Goal: Task Accomplishment & Management: Use online tool/utility

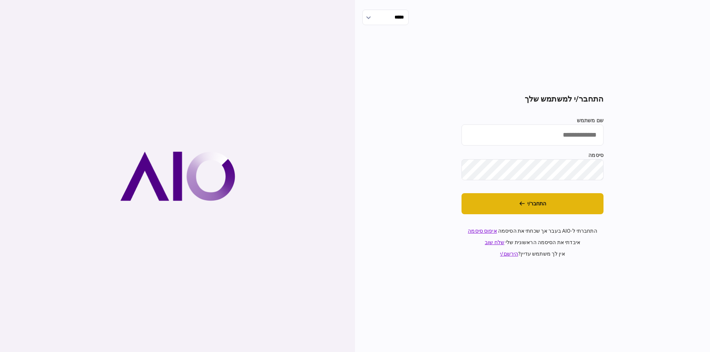
type input "******"
click at [525, 199] on button "התחבר/י" at bounding box center [532, 203] width 142 height 21
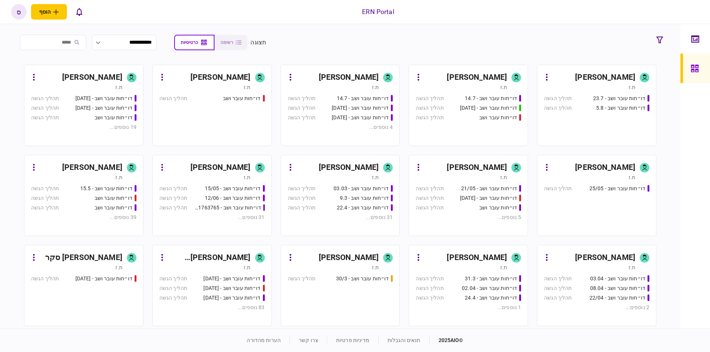
click at [356, 169] on div "ספיר ארביב" at bounding box center [349, 168] width 60 height 12
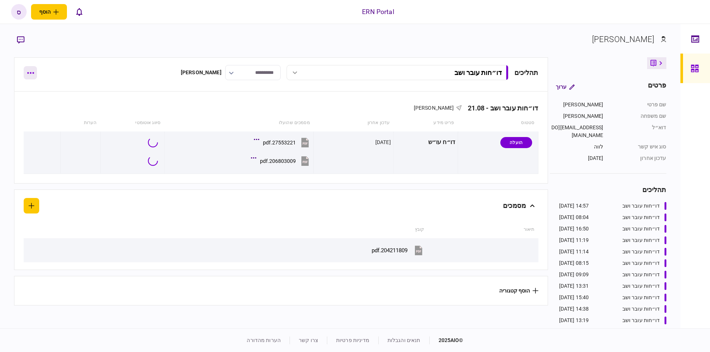
click at [27, 71] on button "button" at bounding box center [30, 72] width 13 height 13
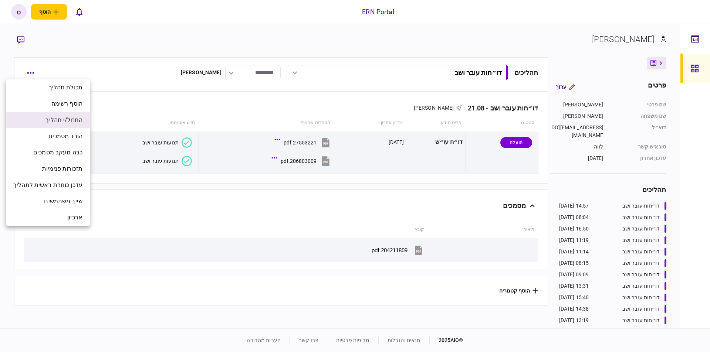
click at [72, 120] on span "התחל/י תהליך" at bounding box center [63, 120] width 37 height 9
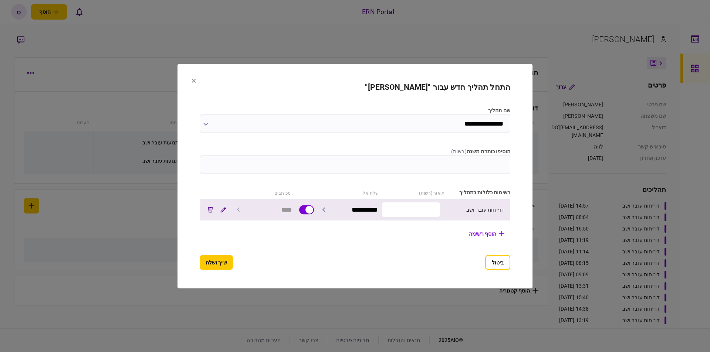
click at [421, 211] on input "text" at bounding box center [411, 210] width 60 height 16
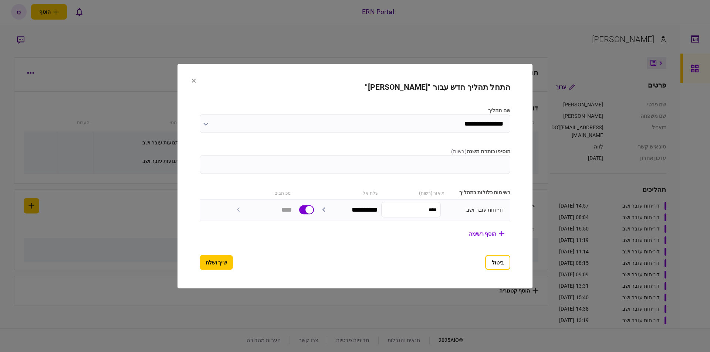
type input "****"
click at [207, 255] on section "**********" at bounding box center [355, 175] width 311 height 187
click at [212, 262] on button "שייך ושלח" at bounding box center [216, 262] width 33 height 15
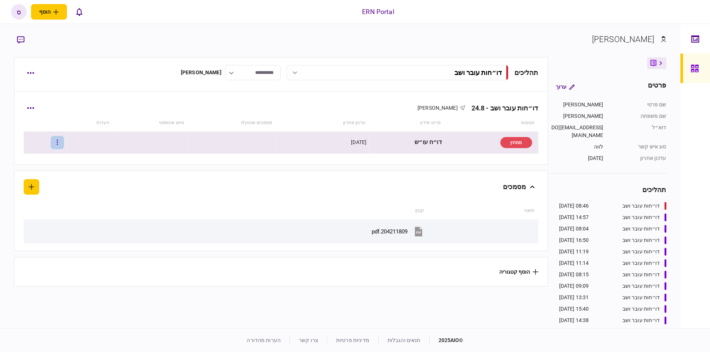
click at [63, 143] on button "button" at bounding box center [57, 142] width 13 height 13
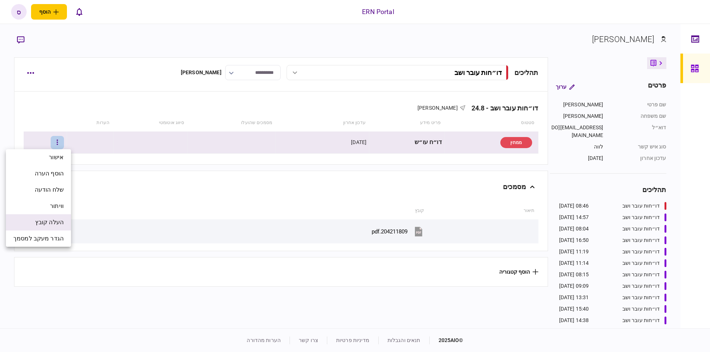
click at [51, 221] on span "העלה קובץ" at bounding box center [49, 222] width 28 height 9
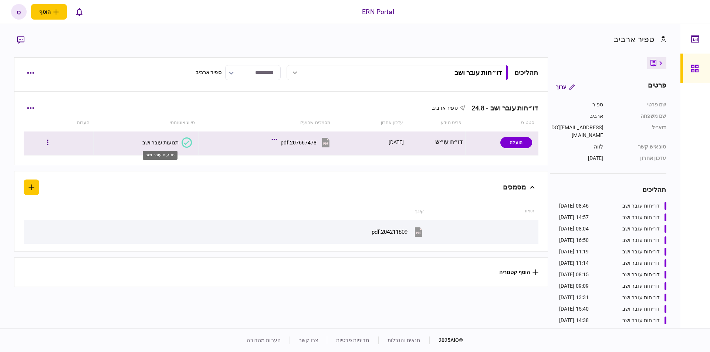
click at [161, 140] on div "תנועות עובר ושב" at bounding box center [160, 143] width 36 height 6
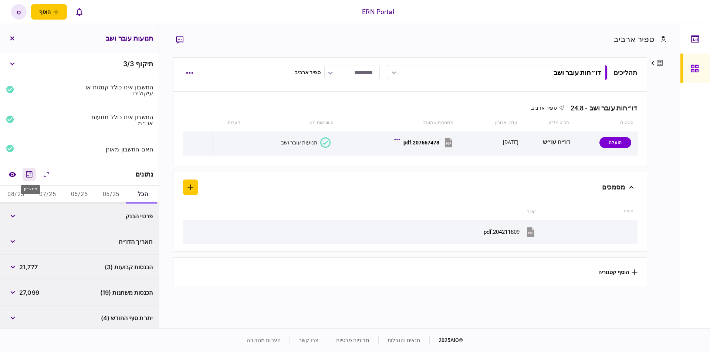
click at [30, 173] on icon "מחשבון" at bounding box center [29, 174] width 9 height 9
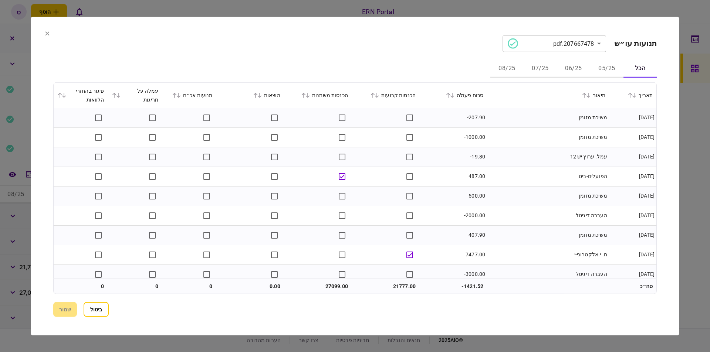
click at [47, 33] on icon at bounding box center [47, 33] width 4 height 4
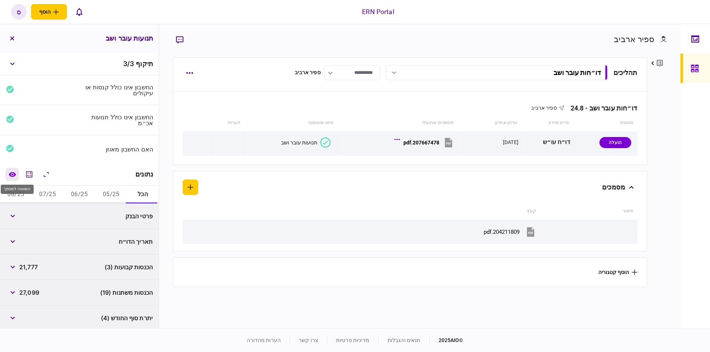
click at [14, 173] on icon "השוואה למסמך" at bounding box center [12, 174] width 7 height 5
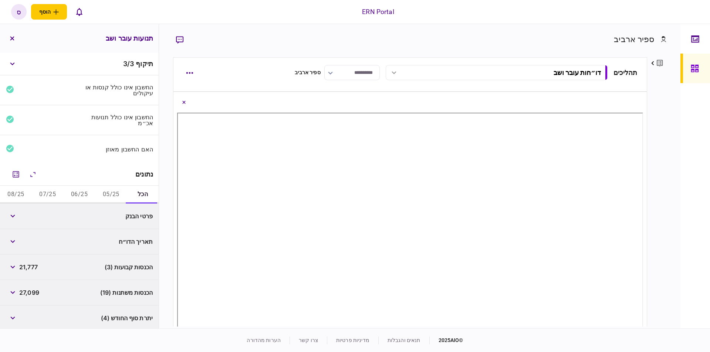
click at [119, 193] on button "05/25" at bounding box center [111, 195] width 32 height 18
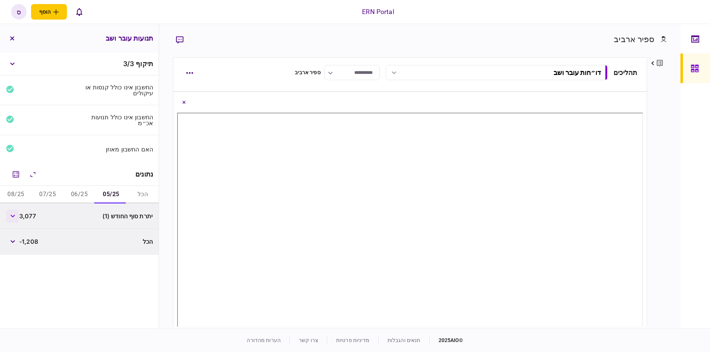
click at [15, 215] on icon "button" at bounding box center [12, 216] width 5 height 3
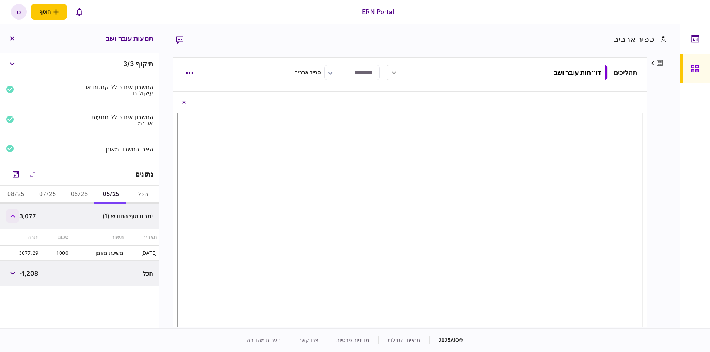
click at [14, 216] on icon "button" at bounding box center [12, 216] width 5 height 3
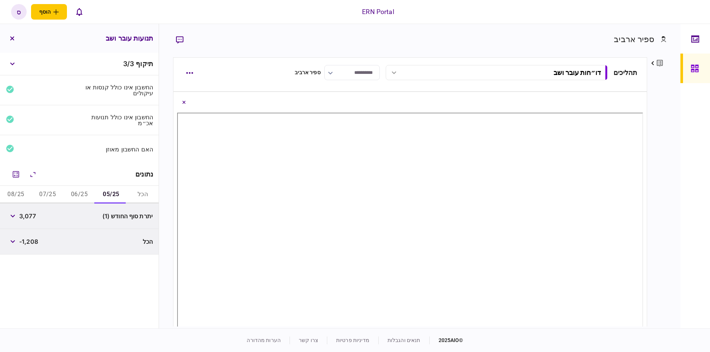
click at [30, 215] on span "3,077" at bounding box center [27, 216] width 17 height 9
copy span "3,077"
click at [77, 193] on button "06/25" at bounding box center [80, 195] width 32 height 18
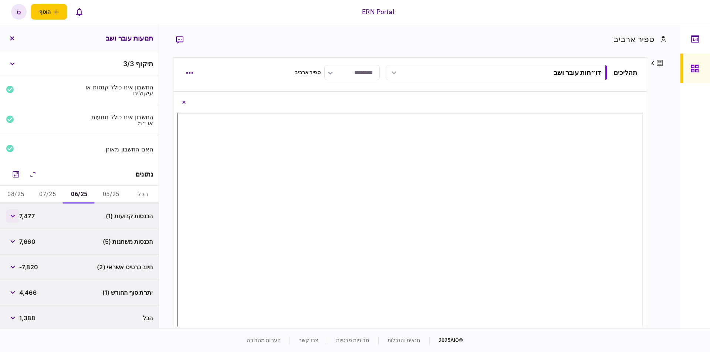
click at [16, 217] on button "button" at bounding box center [12, 216] width 13 height 13
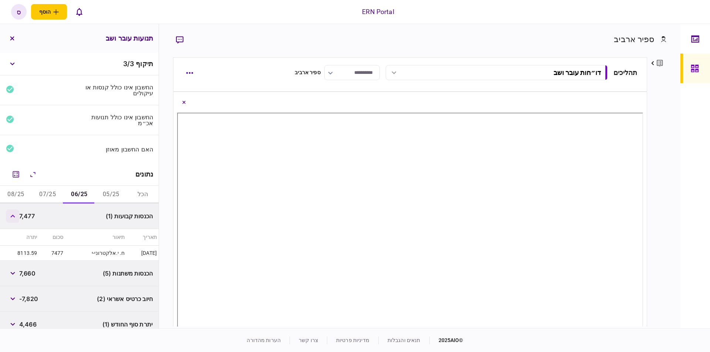
click at [15, 216] on icon "button" at bounding box center [12, 216] width 4 height 3
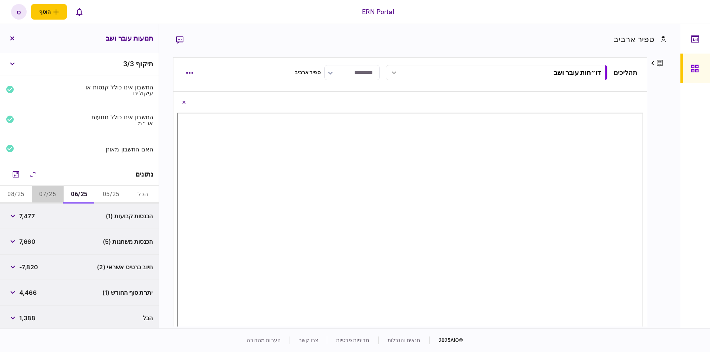
click at [61, 196] on button "07/25" at bounding box center [48, 195] width 32 height 18
click at [76, 192] on button "06/25" at bounding box center [80, 195] width 32 height 18
click at [19, 214] on button "button" at bounding box center [12, 216] width 13 height 13
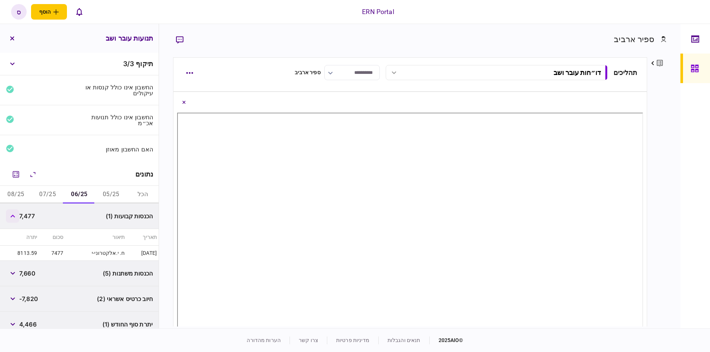
click at [15, 215] on icon "button" at bounding box center [12, 216] width 4 height 3
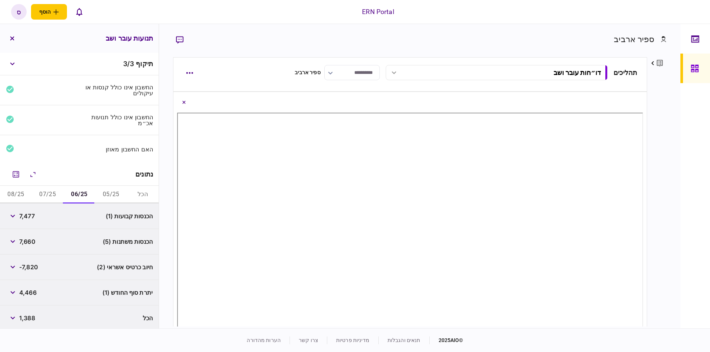
click at [30, 217] on span "7,477" at bounding box center [27, 216] width 16 height 9
copy span "7,477"
click at [18, 239] on button "button" at bounding box center [12, 241] width 13 height 13
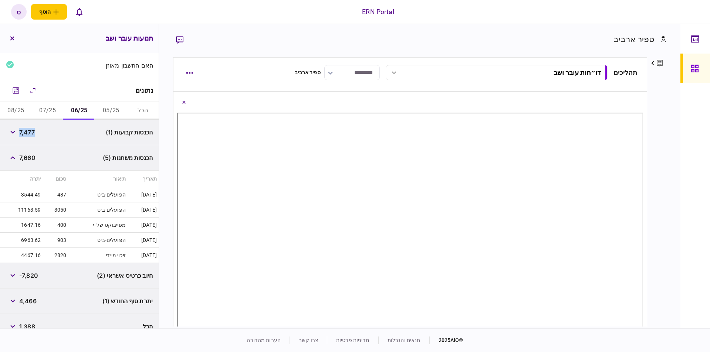
scroll to position [47, 0]
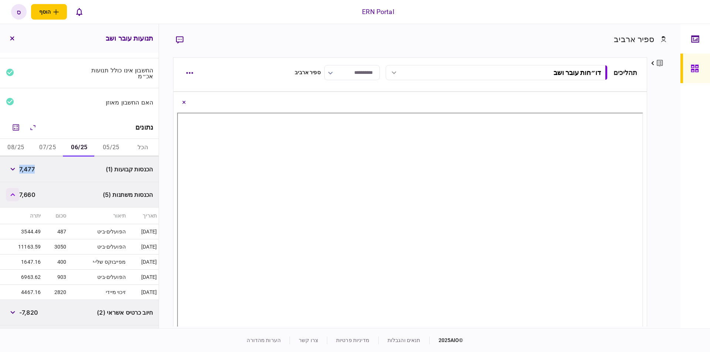
click at [16, 195] on button "button" at bounding box center [12, 194] width 13 height 13
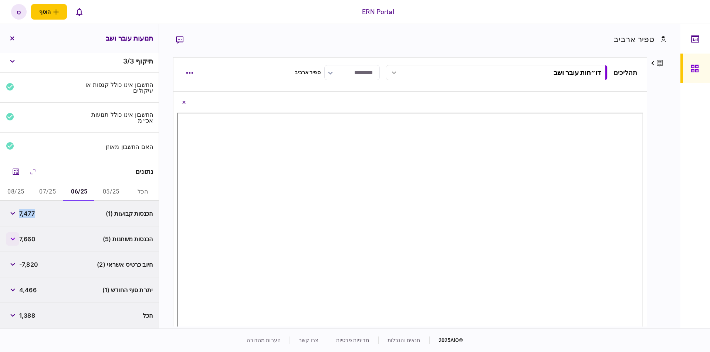
scroll to position [1, 0]
click at [30, 291] on span "4,466" at bounding box center [27, 291] width 17 height 9
copy span "4,466"
click at [23, 217] on span "7,477" at bounding box center [27, 215] width 16 height 9
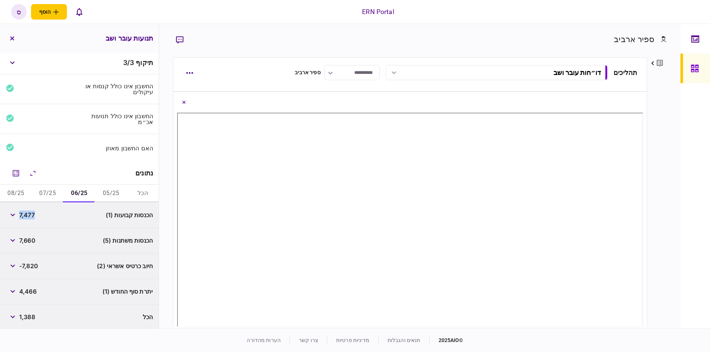
click at [23, 217] on span "7,477" at bounding box center [27, 215] width 16 height 9
click at [24, 216] on span "7,477" at bounding box center [27, 215] width 16 height 9
click at [26, 239] on span "7,660" at bounding box center [27, 240] width 16 height 9
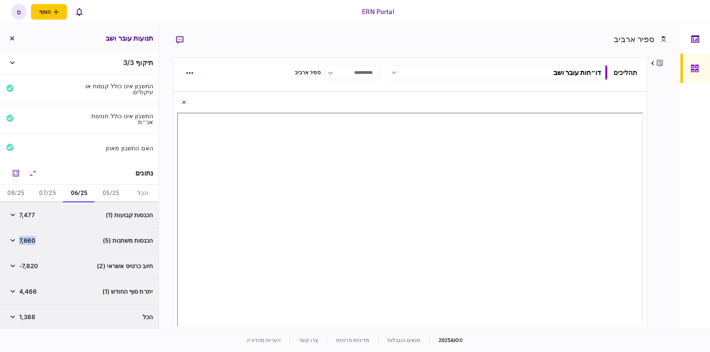
copy span "7,660"
click at [30, 292] on span "4,466" at bounding box center [27, 291] width 17 height 9
click at [31, 292] on span "4,466" at bounding box center [27, 291] width 17 height 9
click at [32, 292] on span "4,466" at bounding box center [27, 291] width 17 height 9
copy span "4,466"
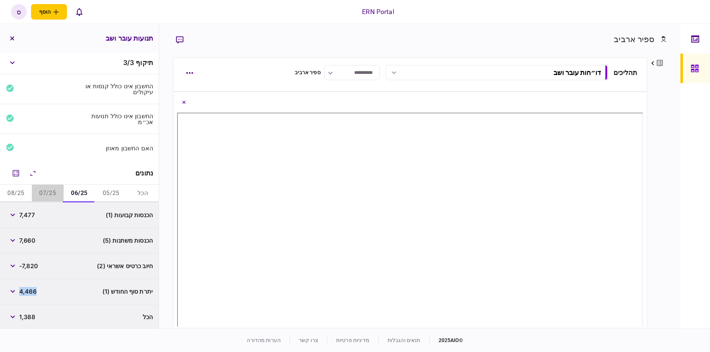
click at [47, 190] on button "07/25" at bounding box center [48, 194] width 32 height 18
click at [29, 216] on span "7,762" at bounding box center [27, 215] width 16 height 9
copy span "7,762"
click at [7, 241] on div "הכנסות משתנות (9) 10,874" at bounding box center [79, 241] width 159 height 26
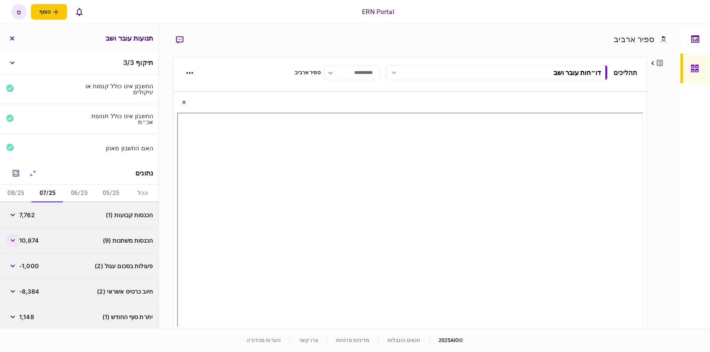
click at [11, 240] on button "button" at bounding box center [12, 240] width 13 height 13
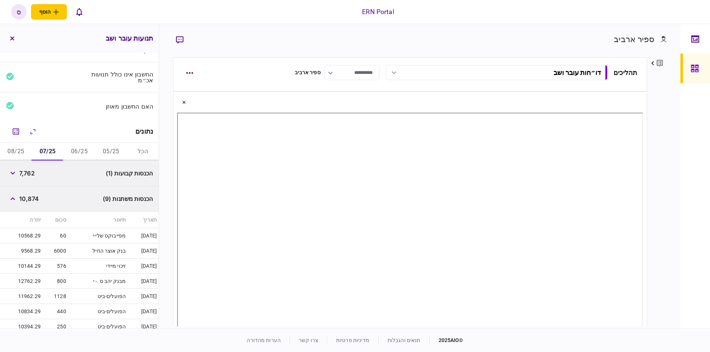
scroll to position [127, 0]
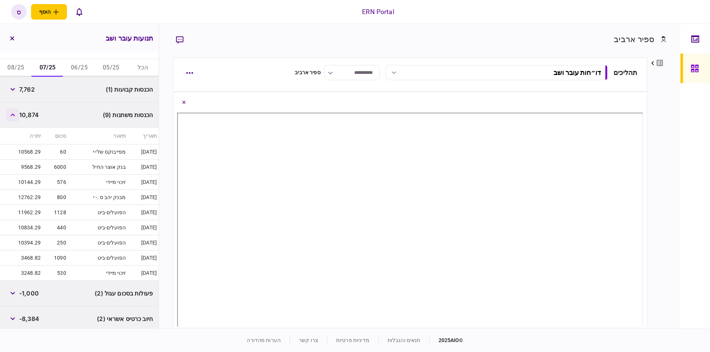
click at [13, 114] on icon "button" at bounding box center [12, 114] width 4 height 3
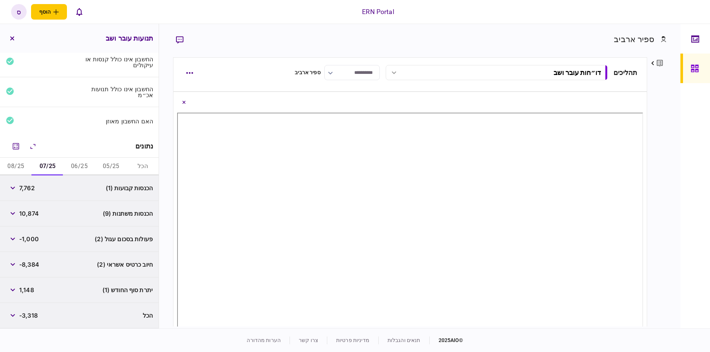
scroll to position [27, 0]
click at [31, 215] on span "10,874" at bounding box center [29, 215] width 20 height 9
click at [32, 214] on span "10,874" at bounding box center [29, 215] width 20 height 9
copy span "10,874"
click at [15, 239] on icon "button" at bounding box center [12, 240] width 4 height 3
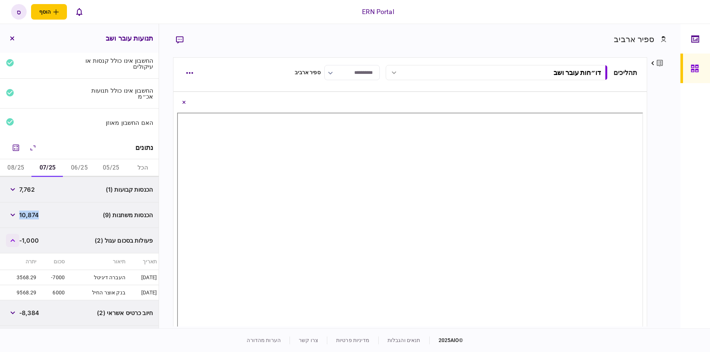
click at [15, 239] on icon "button" at bounding box center [12, 240] width 5 height 3
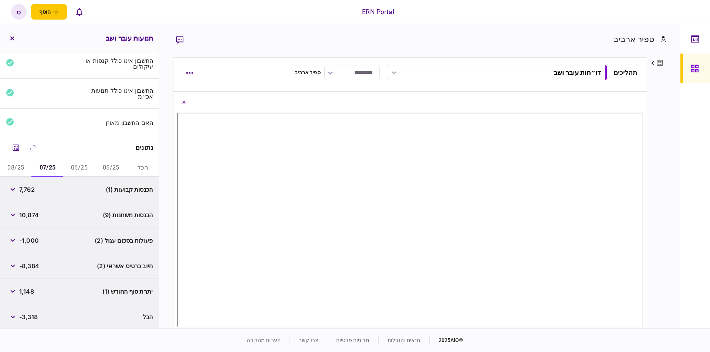
click at [23, 293] on span "1,148" at bounding box center [26, 291] width 15 height 9
copy span "1,148"
click at [21, 165] on button "08/25" at bounding box center [16, 168] width 32 height 18
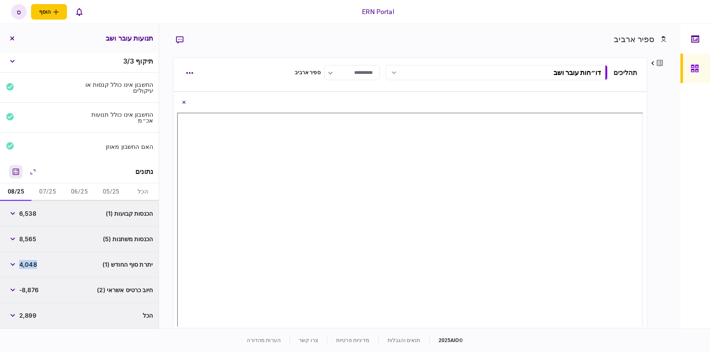
scroll to position [1, 0]
click at [30, 212] on span "6,538" at bounding box center [27, 215] width 17 height 9
click at [30, 213] on span "6,538" at bounding box center [27, 215] width 17 height 9
copy span "6,538"
click at [15, 215] on icon "button" at bounding box center [12, 215] width 5 height 3
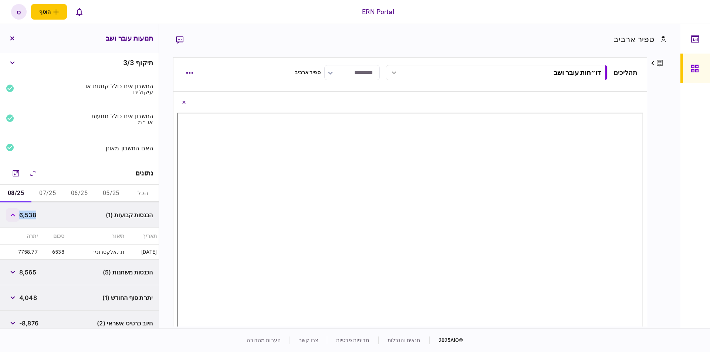
click at [15, 215] on icon "button" at bounding box center [12, 215] width 5 height 3
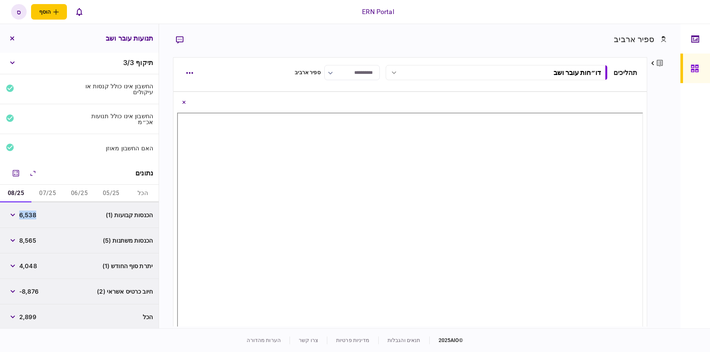
drag, startPoint x: 15, startPoint y: 242, endPoint x: 31, endPoint y: 238, distance: 16.4
click at [15, 241] on button "button" at bounding box center [12, 240] width 13 height 13
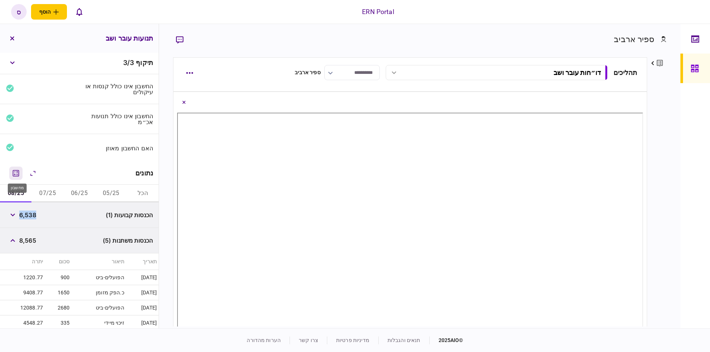
click at [17, 177] on button "מחשבון" at bounding box center [15, 173] width 13 height 13
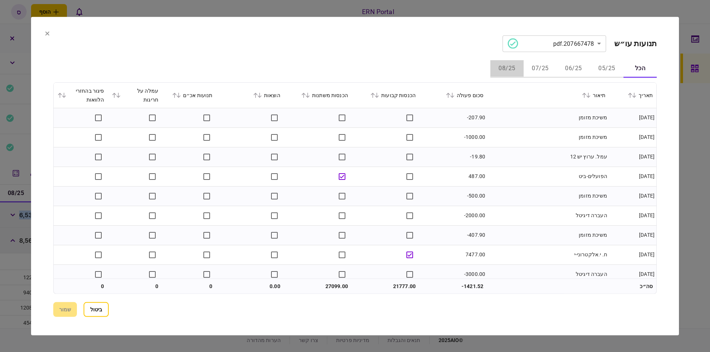
click at [515, 68] on button "08/25" at bounding box center [506, 69] width 33 height 18
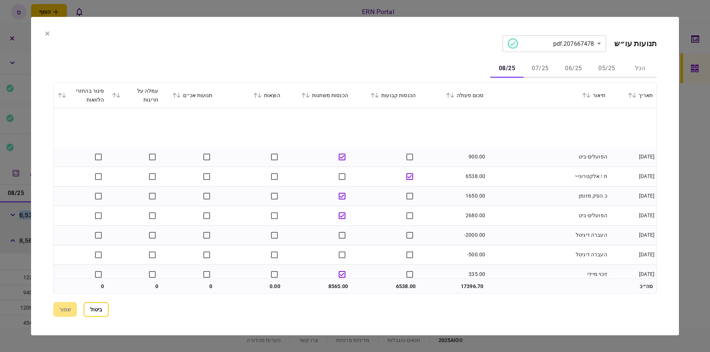
scroll to position [65, 0]
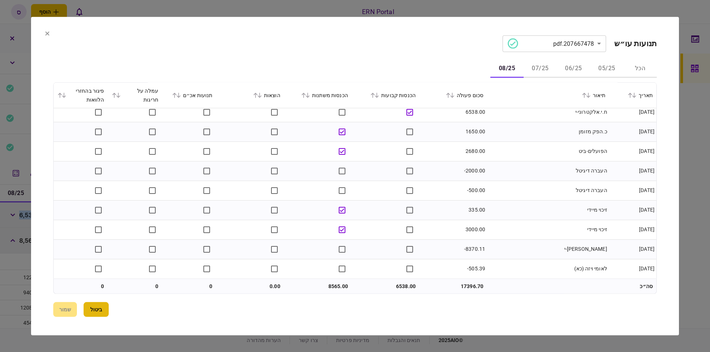
click at [94, 315] on button "ביטול" at bounding box center [96, 309] width 25 height 15
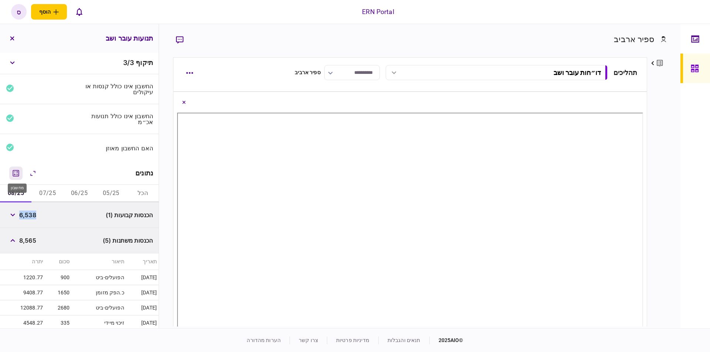
click at [13, 170] on icon "מחשבון" at bounding box center [15, 173] width 9 height 9
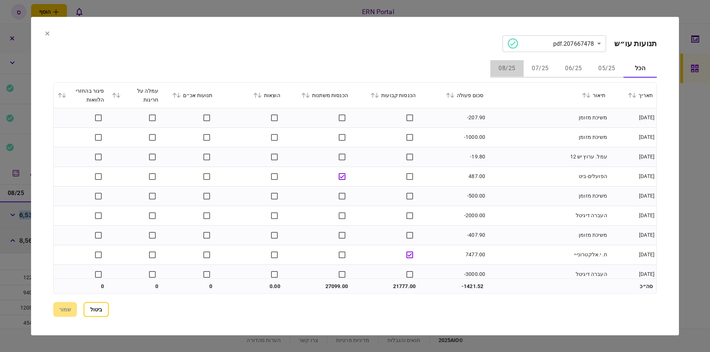
click at [507, 68] on button "08/25" at bounding box center [506, 69] width 33 height 18
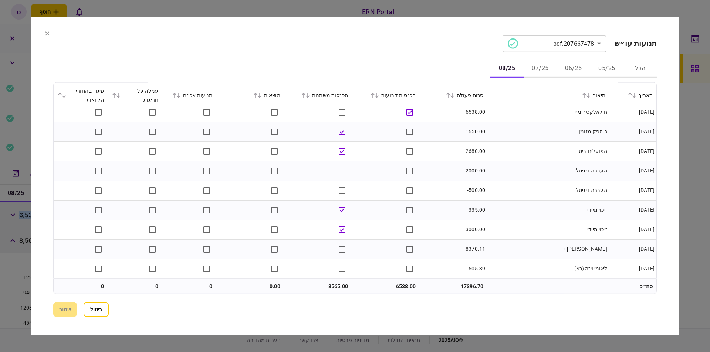
scroll to position [0, 0]
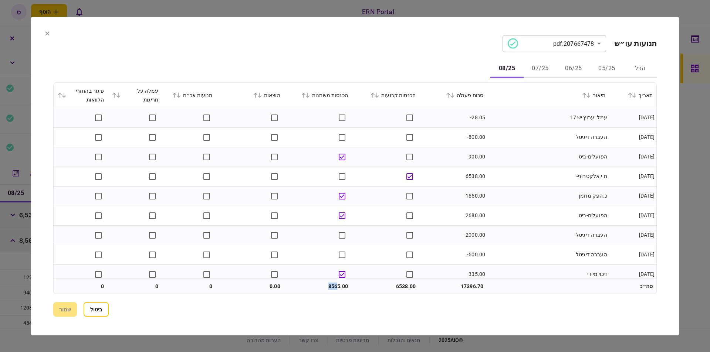
drag, startPoint x: 328, startPoint y: 285, endPoint x: 337, endPoint y: 286, distance: 9.7
click at [337, 286] on td "8565.00" at bounding box center [318, 286] width 68 height 15
click at [45, 36] on button at bounding box center [47, 34] width 4 height 6
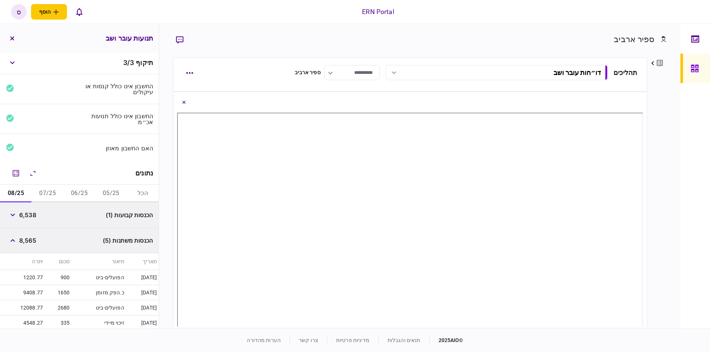
click at [24, 240] on span "8,565" at bounding box center [27, 240] width 17 height 9
copy span "8,565"
drag, startPoint x: 13, startPoint y: 243, endPoint x: 25, endPoint y: 241, distance: 12.1
click at [14, 243] on button "button" at bounding box center [12, 240] width 13 height 13
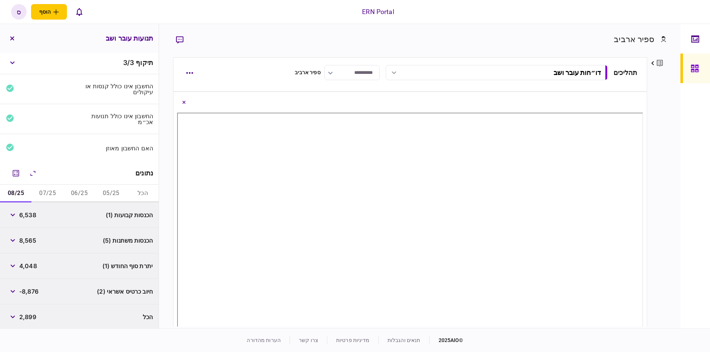
click at [30, 264] on span "4,048" at bounding box center [28, 266] width 18 height 9
